Goal: Navigation & Orientation: Find specific page/section

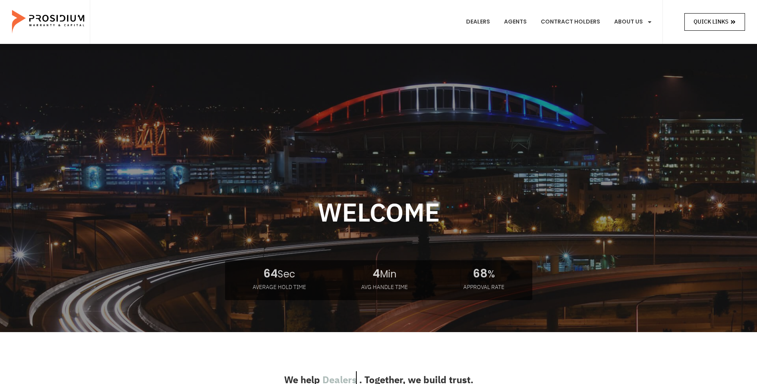
click at [722, 20] on span "Quick Links" at bounding box center [711, 22] width 35 height 10
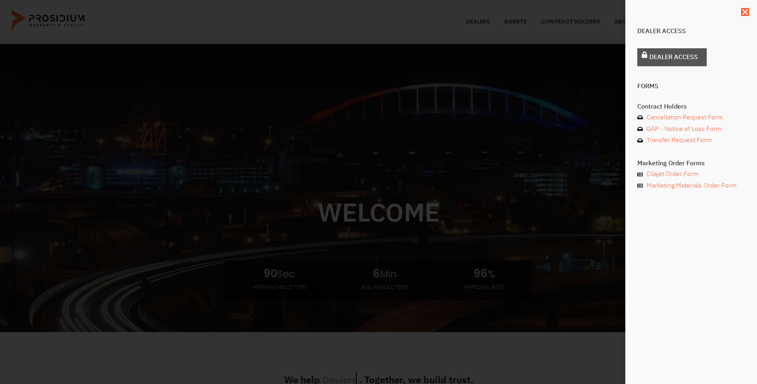
click at [684, 57] on span "Dealer Access" at bounding box center [673, 57] width 49 height 12
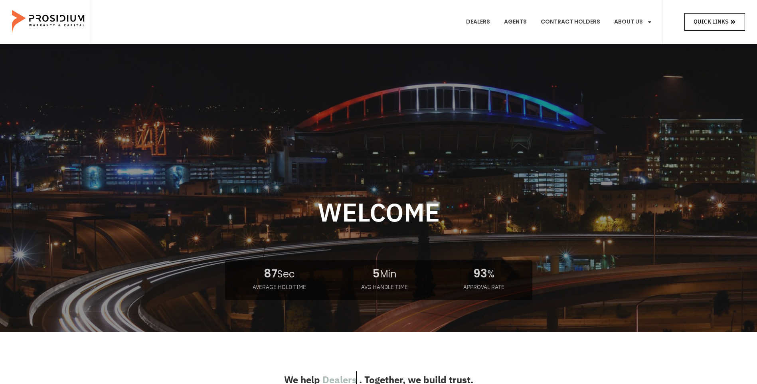
click at [708, 17] on span "Quick Links" at bounding box center [711, 22] width 35 height 10
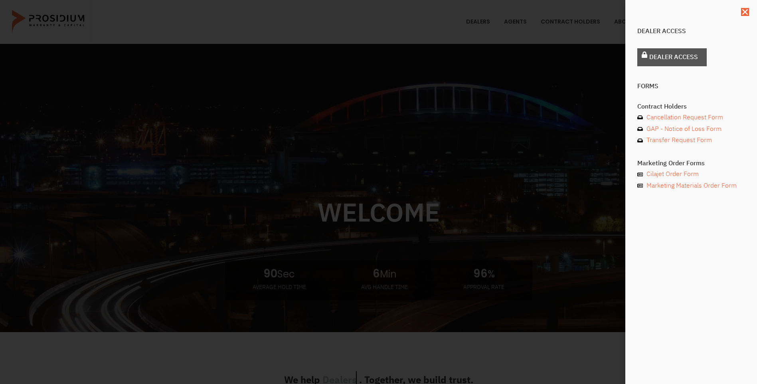
click at [677, 55] on span "Dealer Access" at bounding box center [673, 57] width 49 height 12
